Goal: Find specific page/section: Find specific page/section

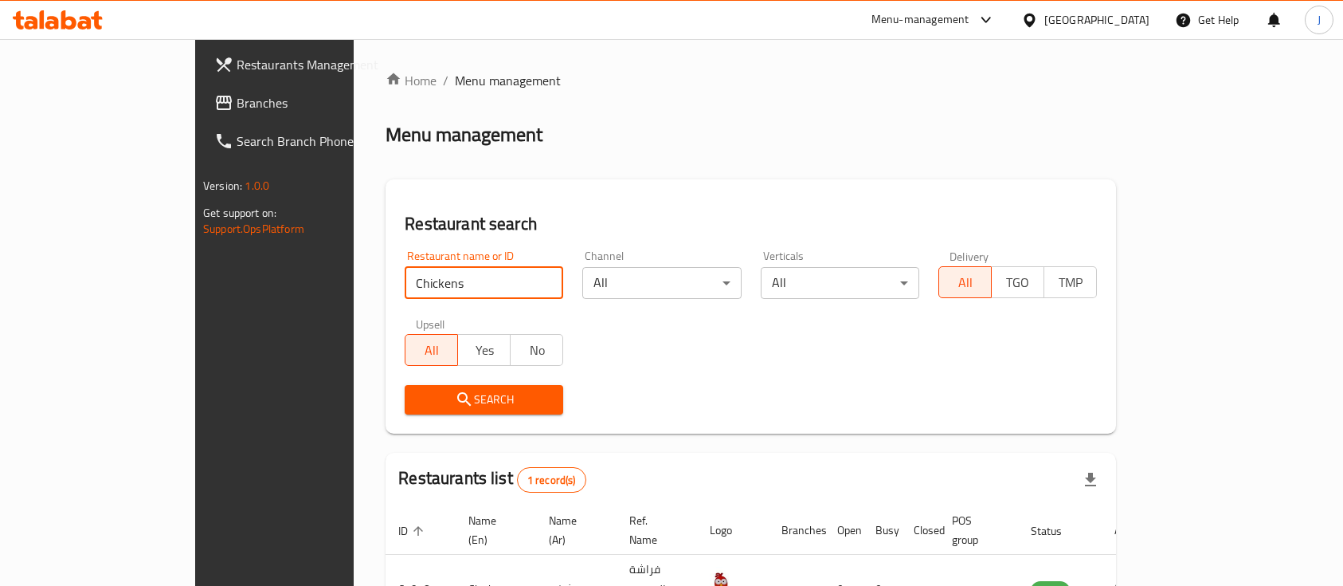
scroll to position [93, 0]
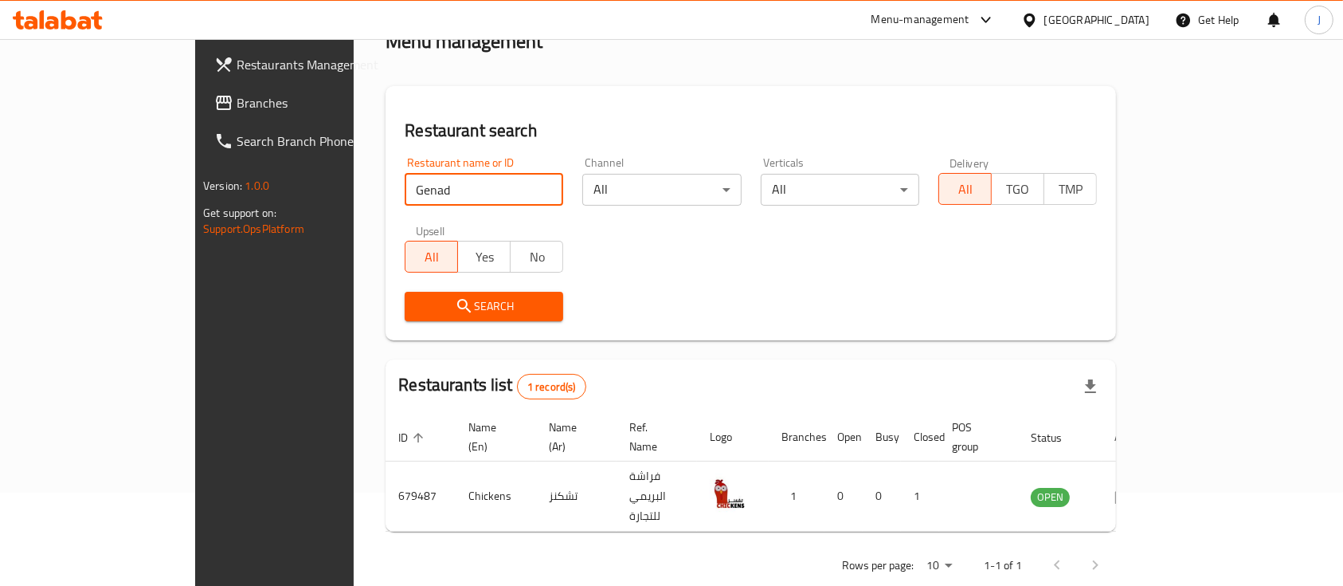
click button "Search" at bounding box center [484, 306] width 159 height 29
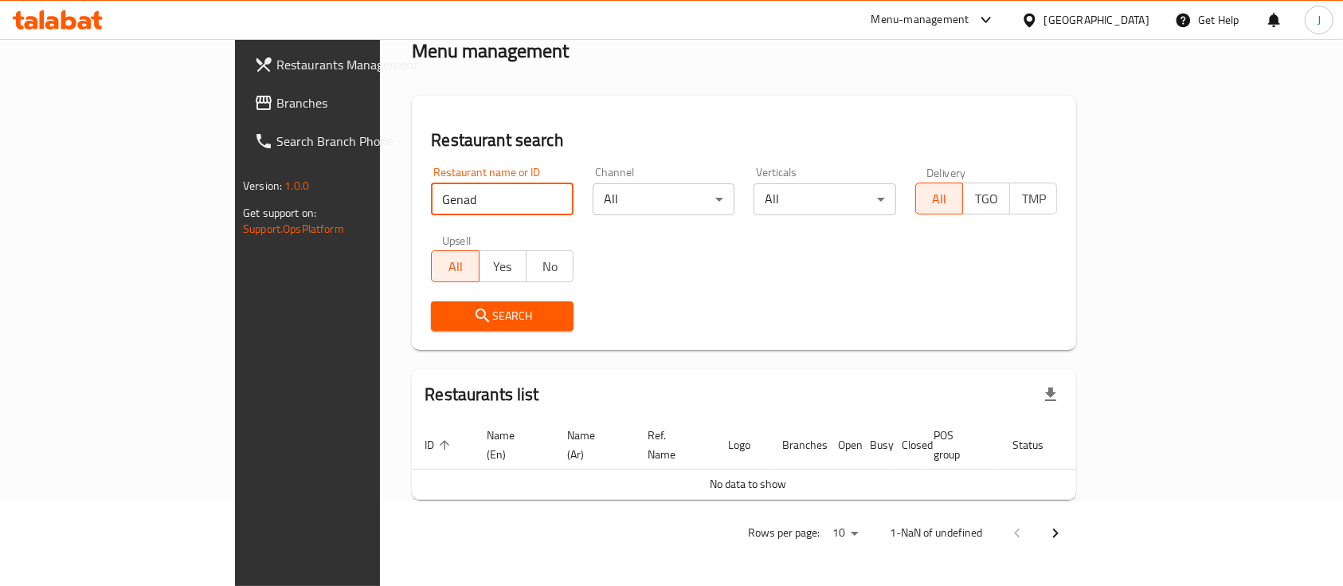
scroll to position [65, 0]
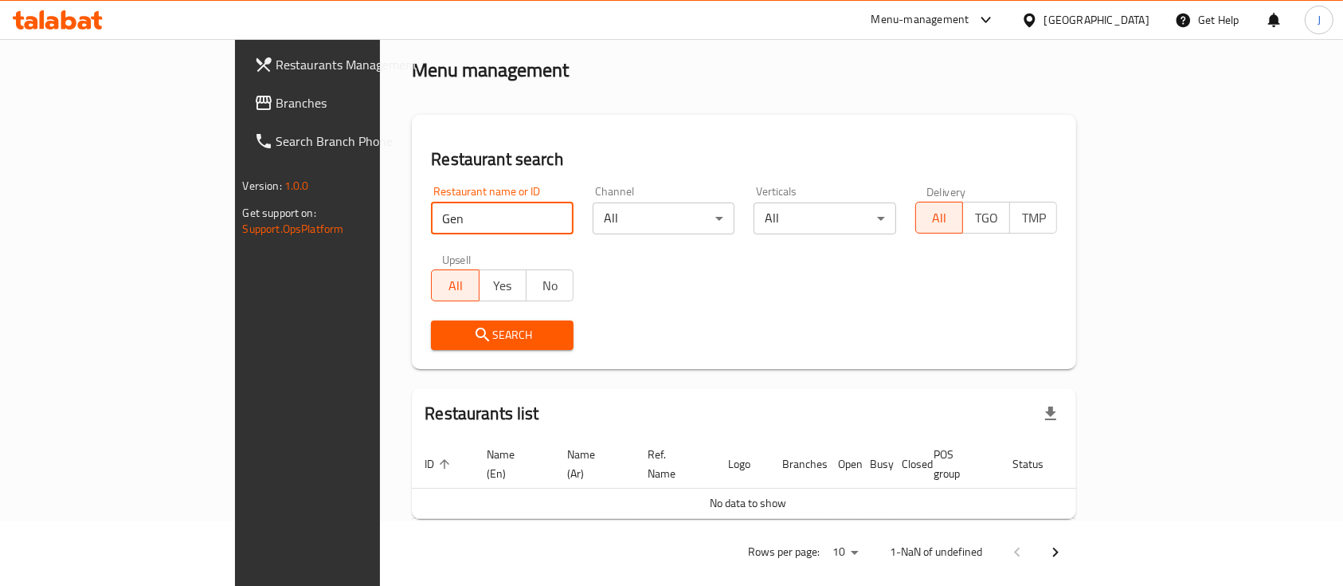
click button "Search" at bounding box center [502, 334] width 143 height 29
paste input "enad"
type input "Genad"
click button "Search" at bounding box center [502, 334] width 143 height 29
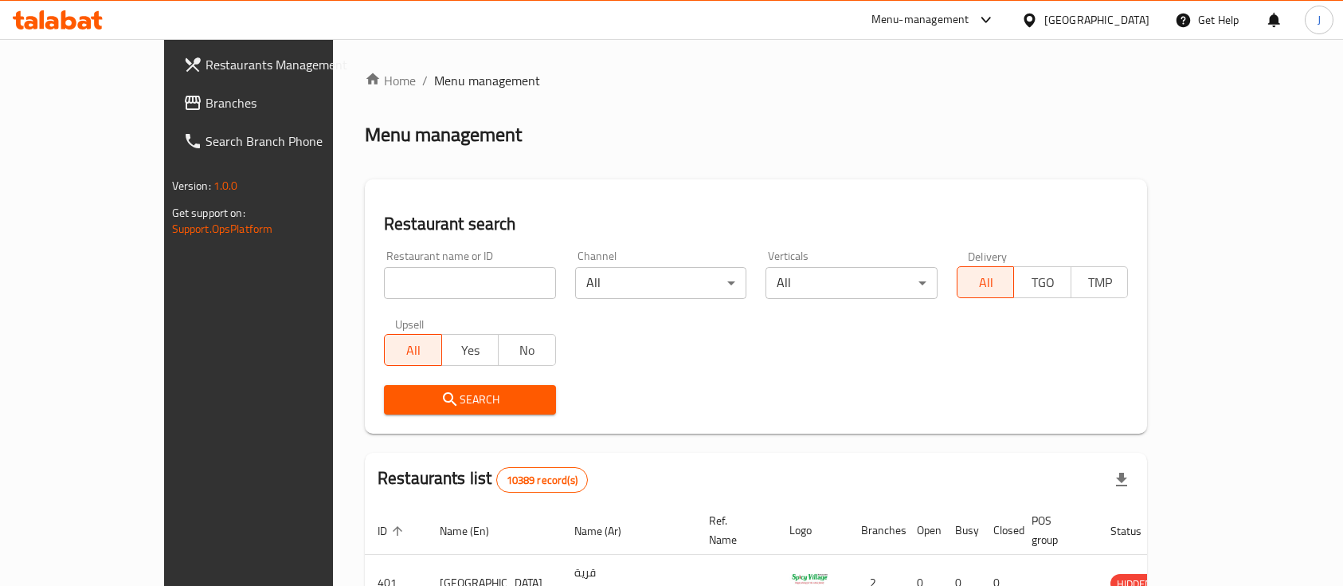
scroll to position [65, 0]
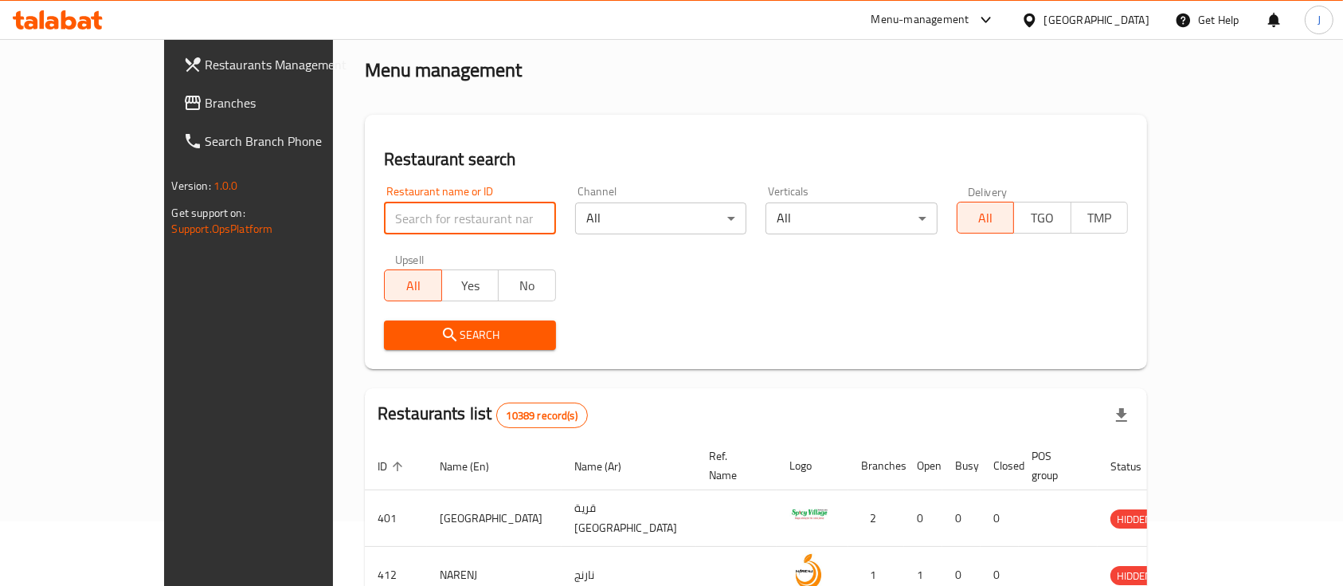
click at [389, 229] on input "search" at bounding box center [470, 218] width 172 height 32
paste input "Genad"
click button "Search" at bounding box center [470, 334] width 172 height 29
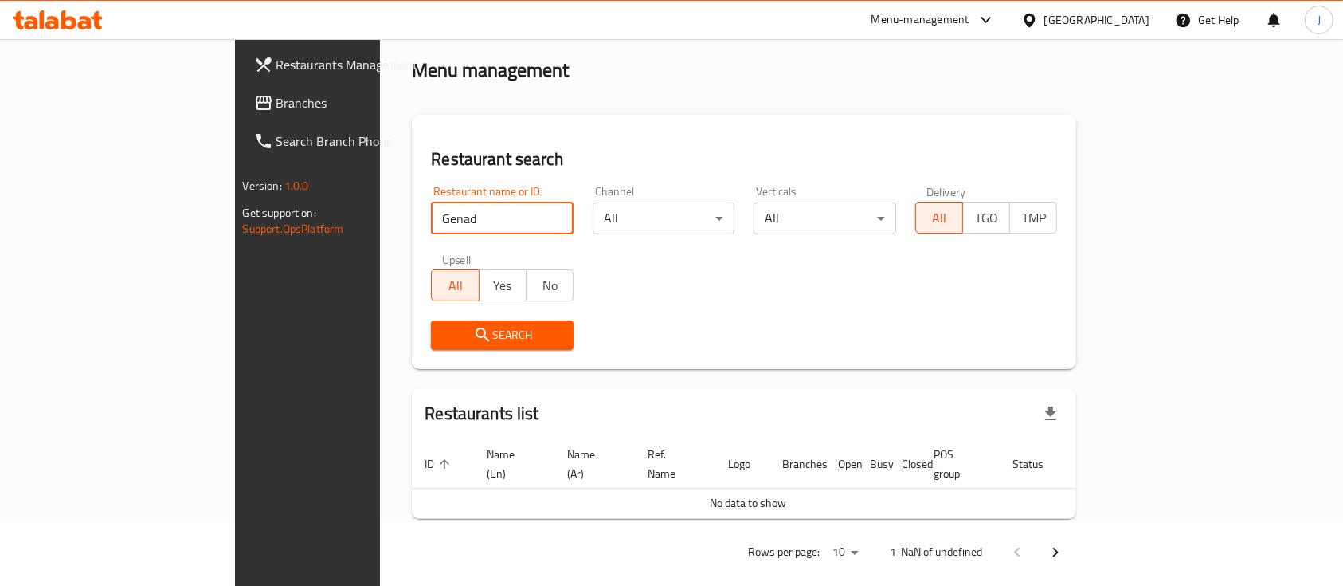
paste input "655604"
type input "655604"
click button "Search" at bounding box center [502, 334] width 143 height 29
